Goal: Check status: Check status

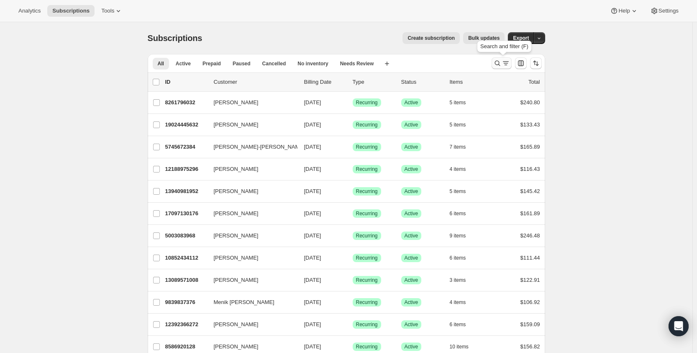
click at [499, 64] on icon "Search and filter results" at bounding box center [498, 63] width 8 height 8
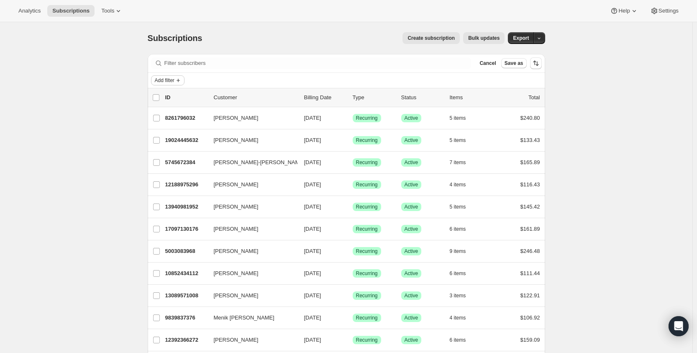
click at [160, 80] on span "Add filter" at bounding box center [165, 80] width 20 height 7
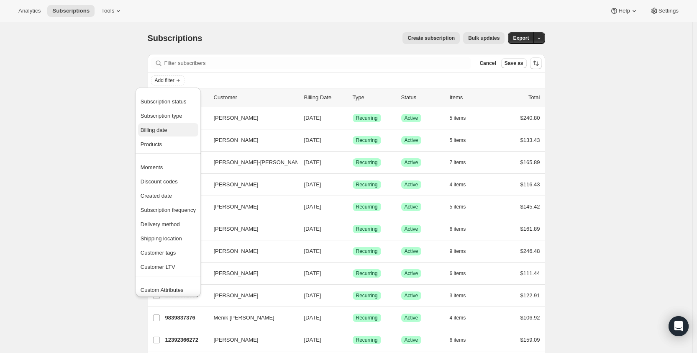
click at [152, 128] on span "Billing date" at bounding box center [154, 130] width 27 height 6
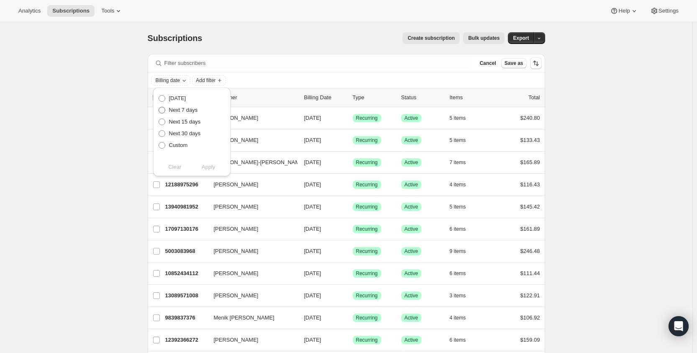
click at [162, 110] on span at bounding box center [162, 110] width 7 height 7
click at [159, 107] on input "Next 7 days" at bounding box center [159, 107] width 0 height 0
radio input "true"
click at [208, 166] on span "Apply" at bounding box center [209, 167] width 14 height 8
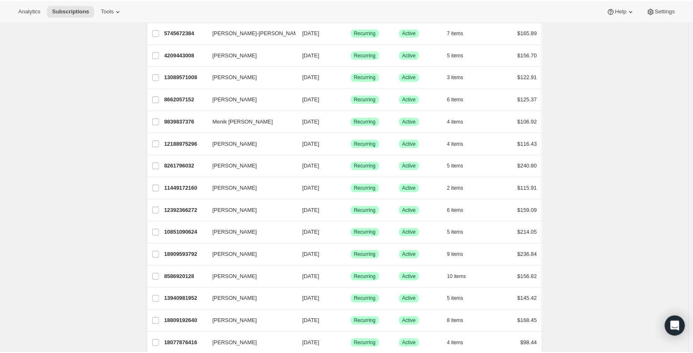
scroll to position [916, 0]
